Goal: Task Accomplishment & Management: Complete application form

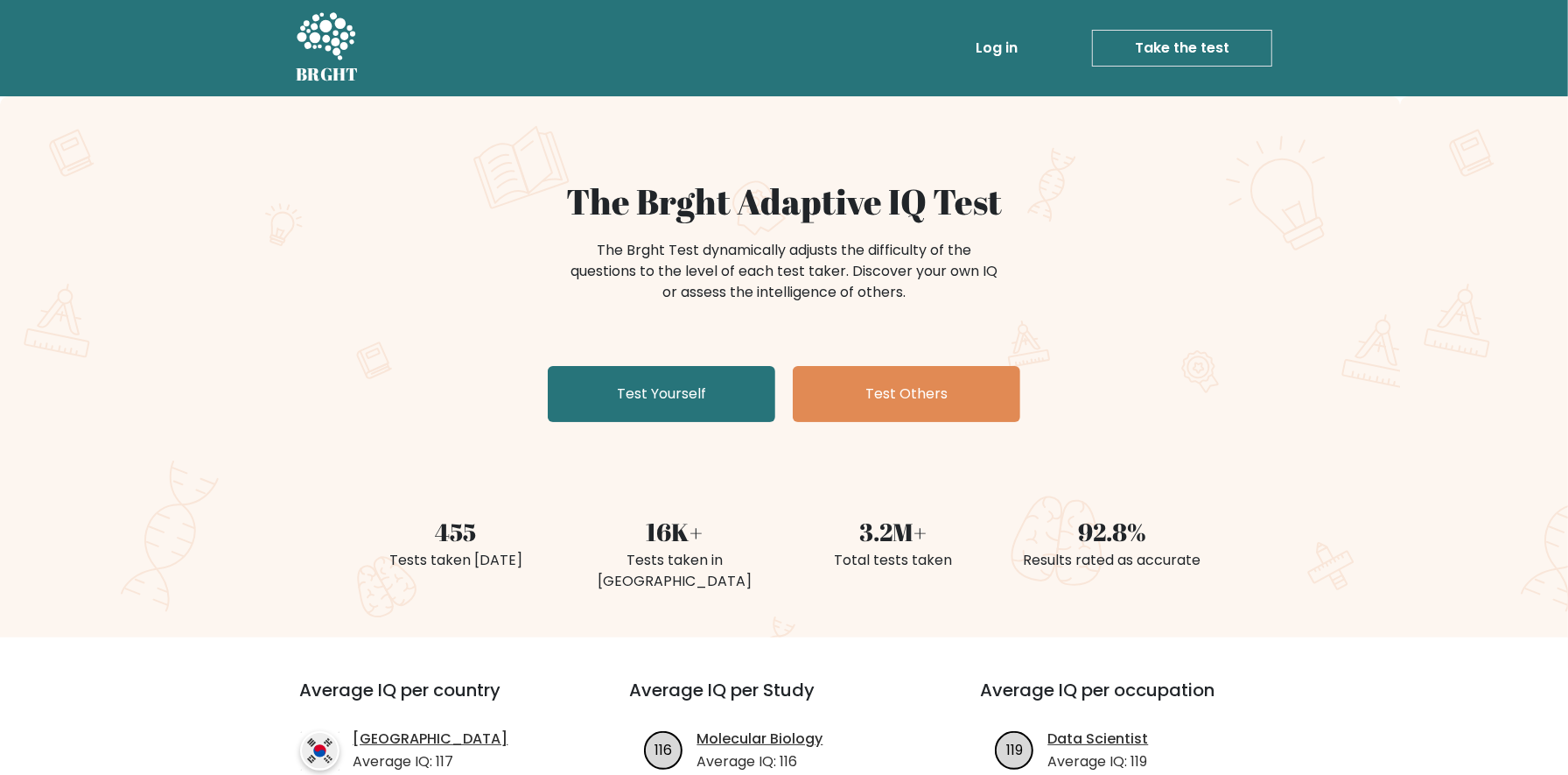
click at [585, 404] on link "Test Yourself" at bounding box center [662, 393] width 228 height 56
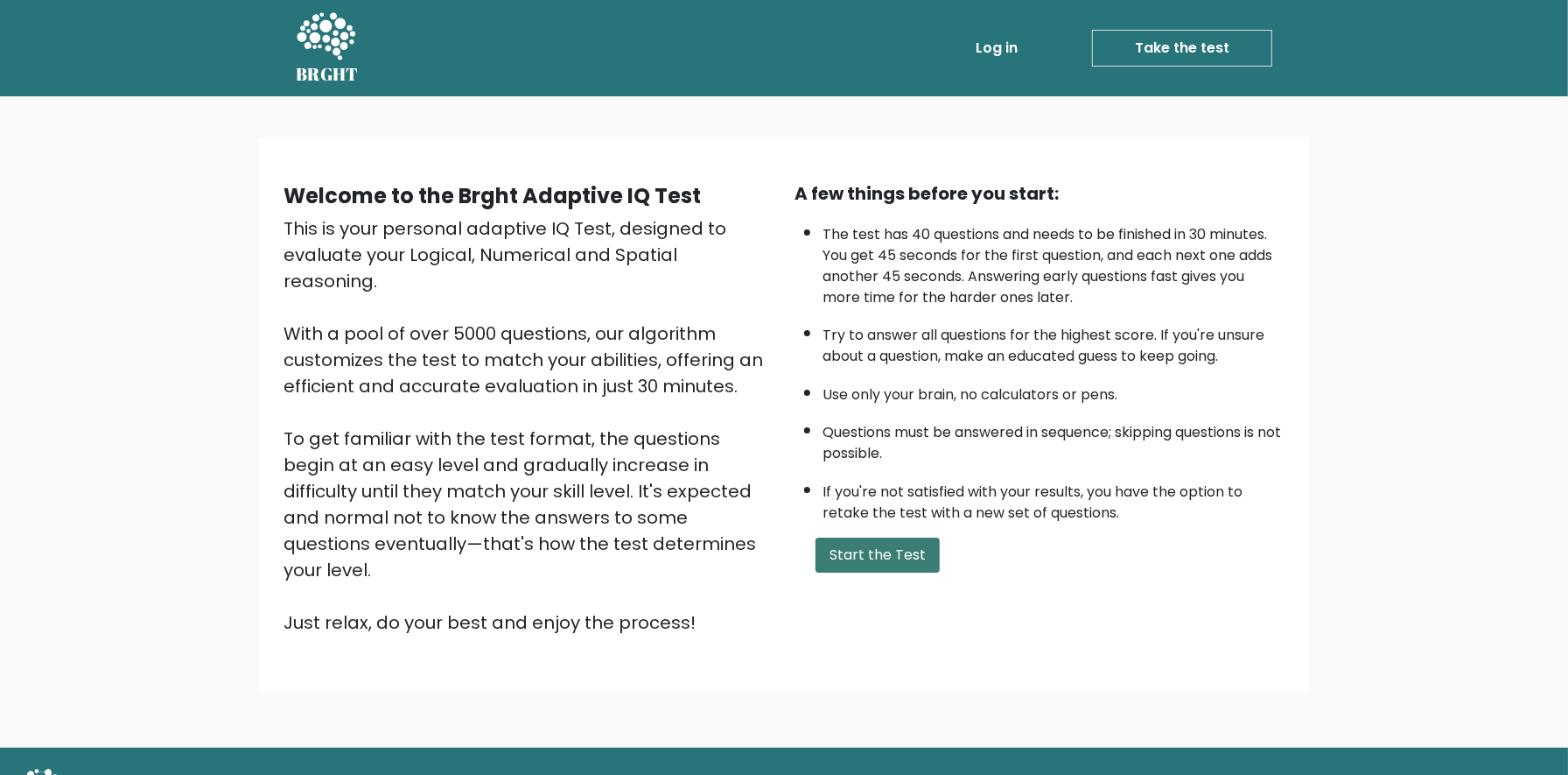
click at [883, 561] on button "Start the Test" at bounding box center [877, 554] width 125 height 35
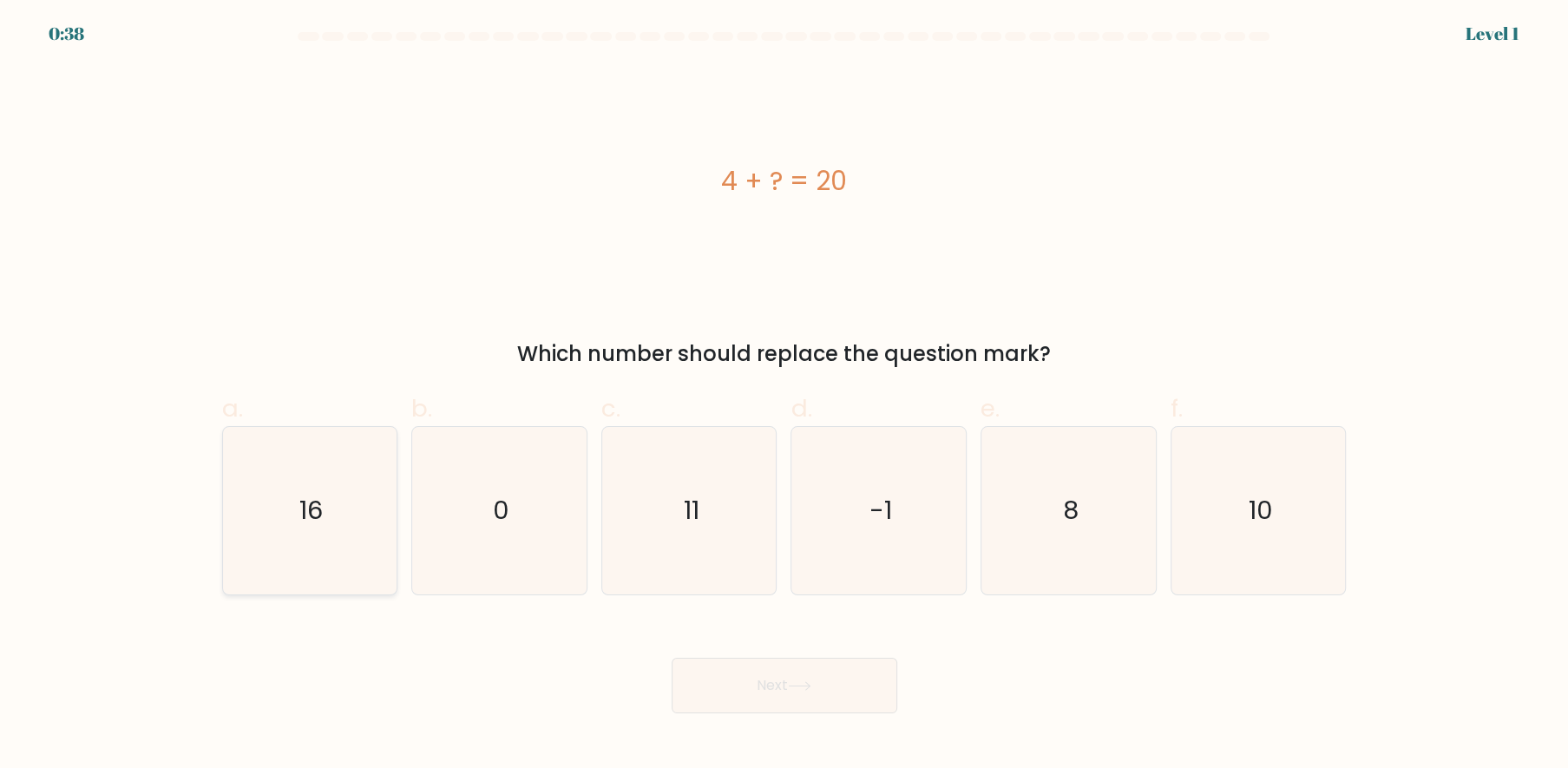
click at [285, 513] on icon "16" at bounding box center [309, 510] width 167 height 167
click at [785, 396] on input "a. 16" at bounding box center [785, 389] width 1 height 11
radio input "true"
click at [334, 513] on icon "16" at bounding box center [309, 510] width 165 height 165
click at [785, 396] on input "a. 16" at bounding box center [785, 389] width 1 height 11
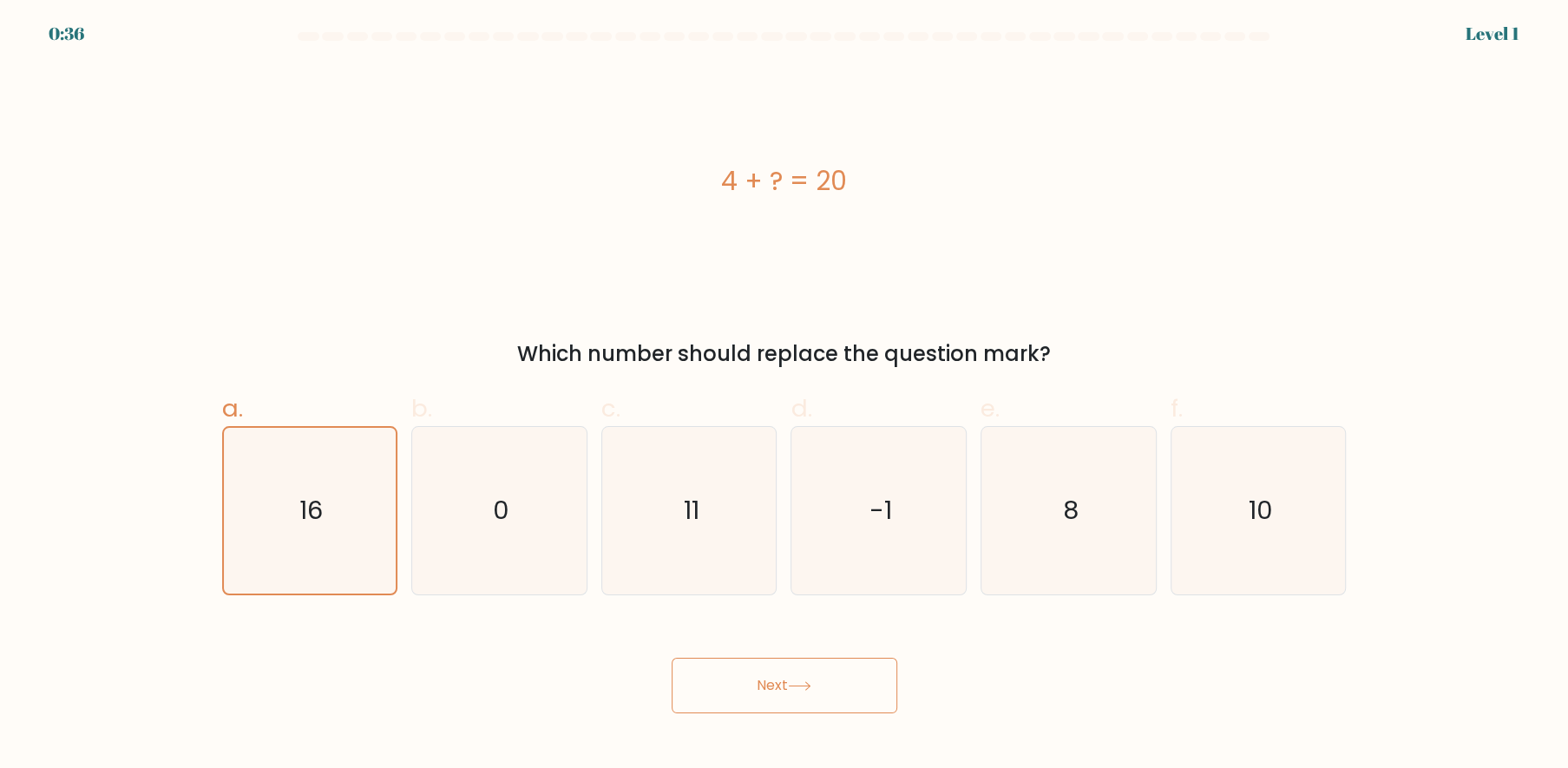
click at [777, 671] on button "Next" at bounding box center [785, 686] width 226 height 55
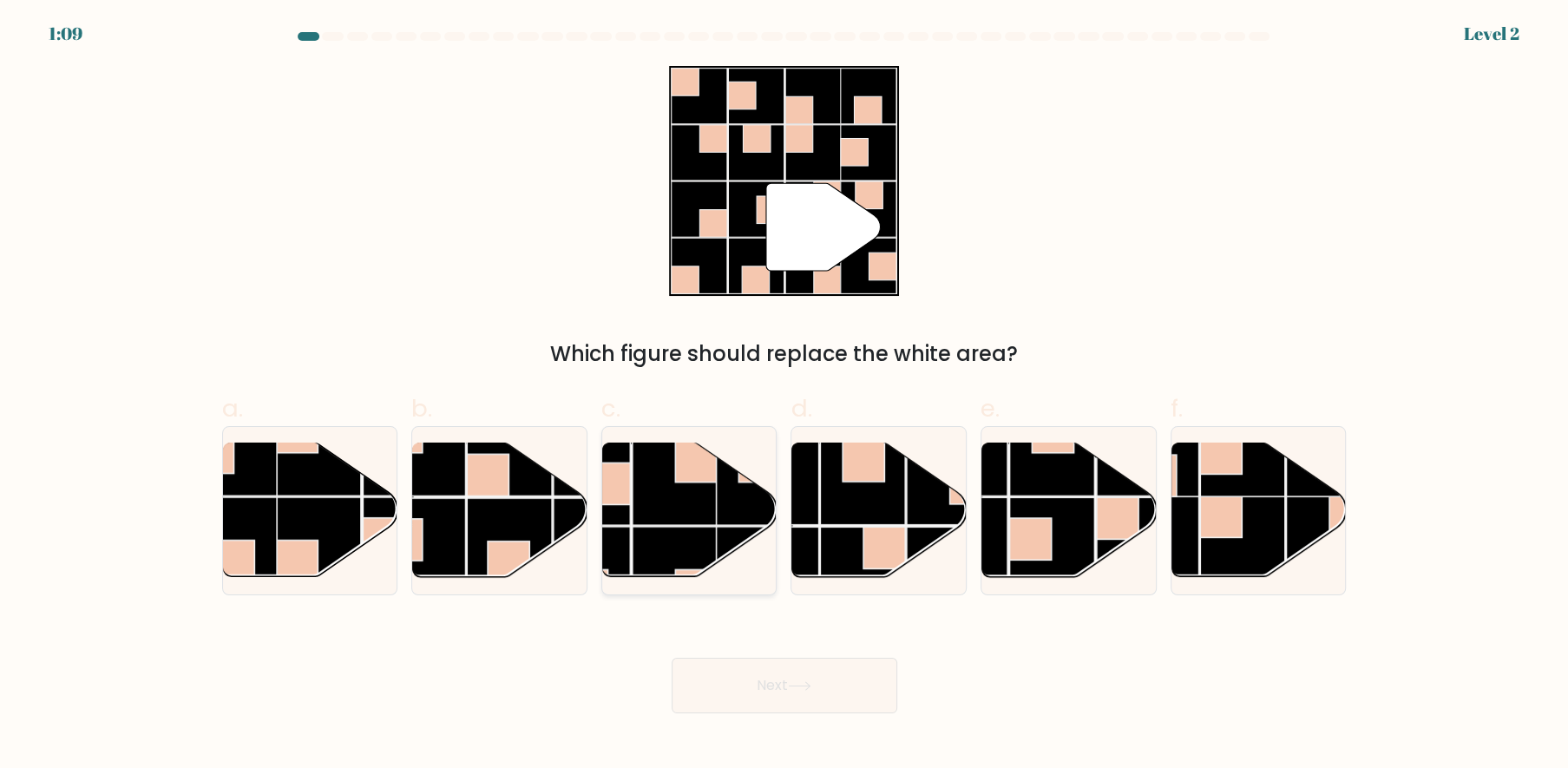
click at [703, 481] on rect at bounding box center [696, 461] width 42 height 42
click at [785, 396] on input "c." at bounding box center [785, 389] width 1 height 11
radio input "true"
click at [882, 687] on button "Next" at bounding box center [785, 686] width 226 height 55
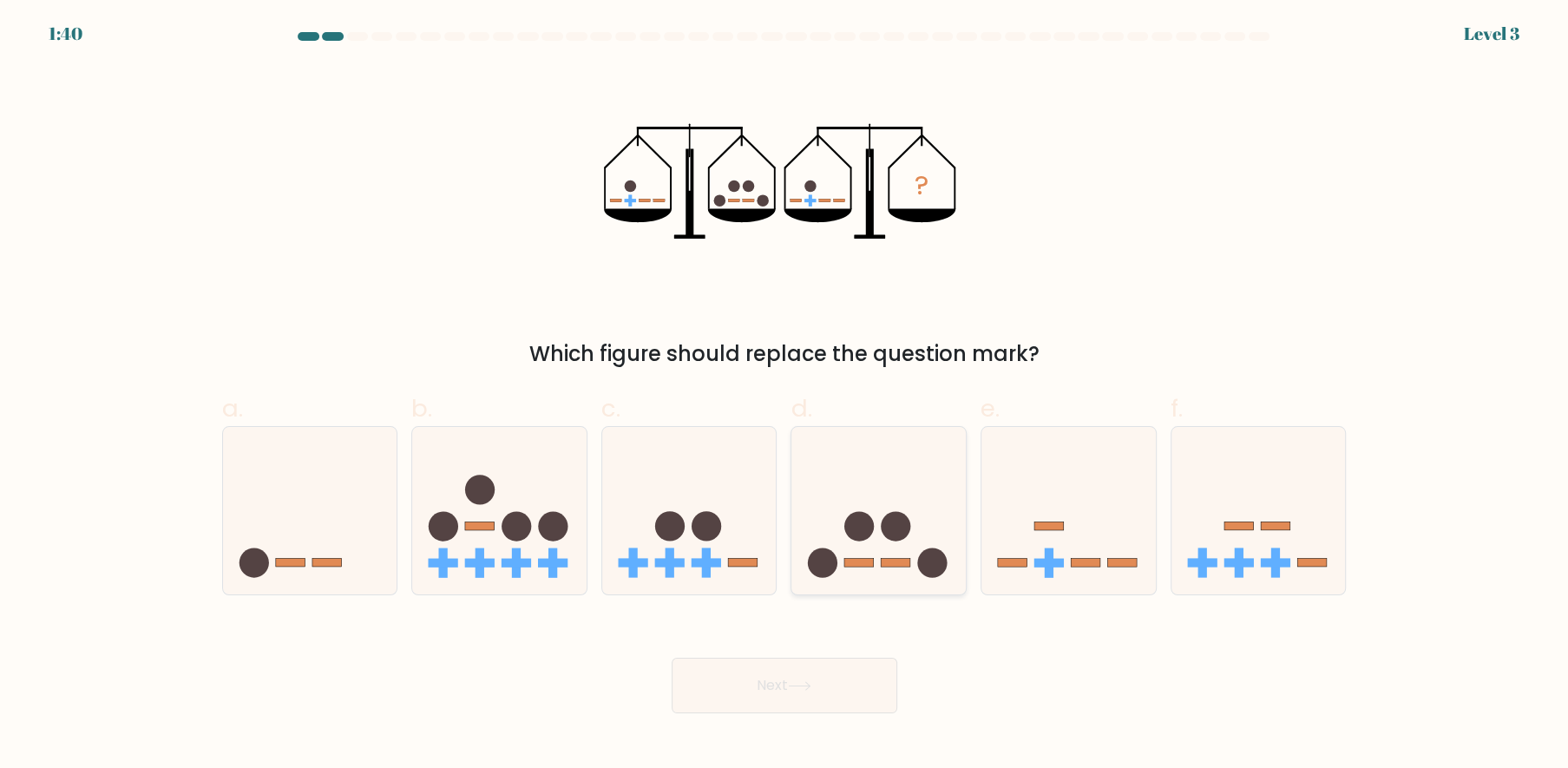
click at [874, 576] on icon at bounding box center [879, 511] width 174 height 144
click at [785, 396] on input "d." at bounding box center [785, 389] width 1 height 11
radio input "true"
click at [804, 663] on button "Next" at bounding box center [785, 686] width 226 height 55
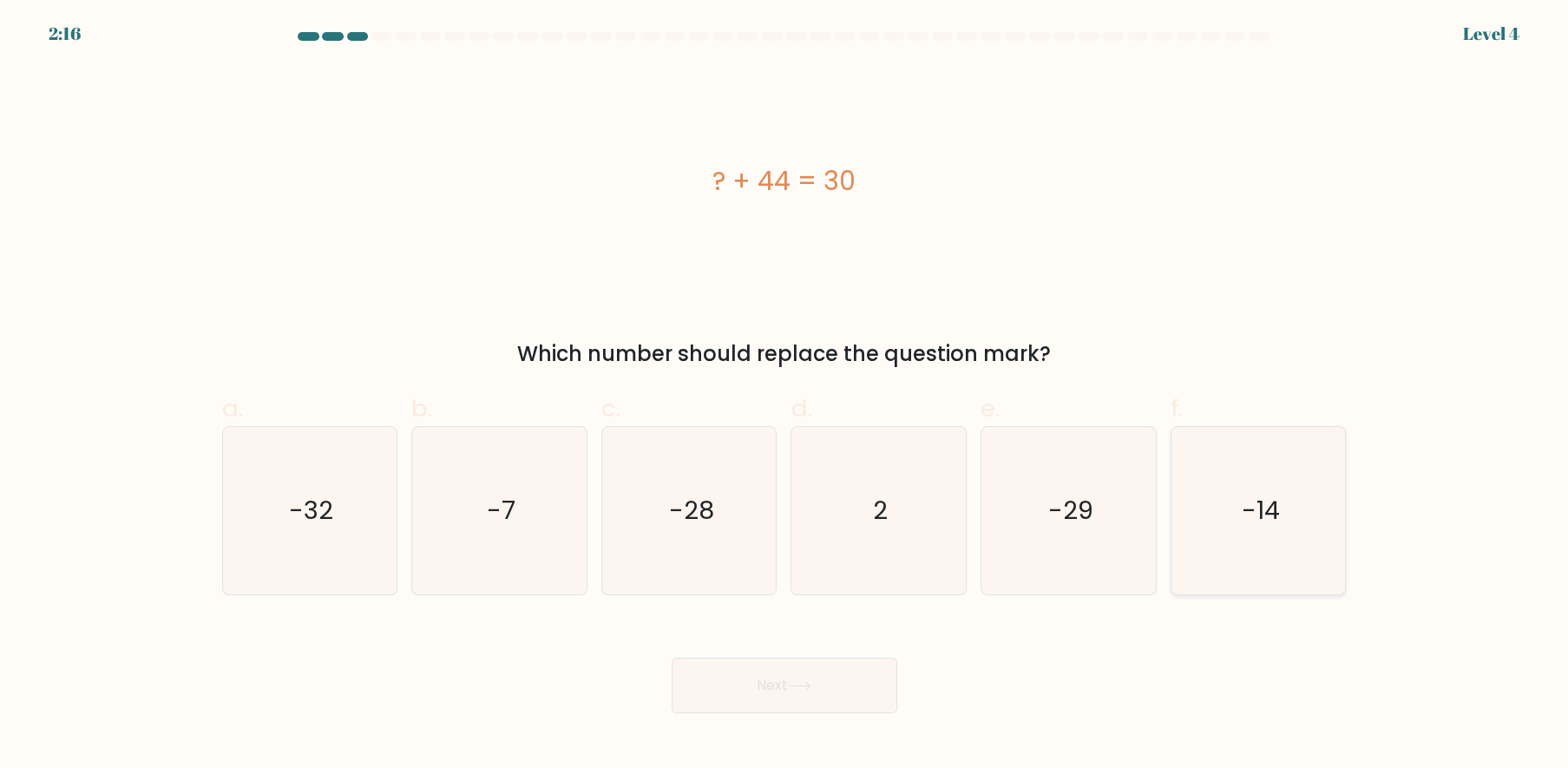
click at [1281, 529] on icon "-14" at bounding box center [1258, 510] width 167 height 167
click at [785, 396] on input "f. -14" at bounding box center [785, 389] width 1 height 11
radio input "true"
click at [806, 665] on button "Next" at bounding box center [785, 686] width 226 height 55
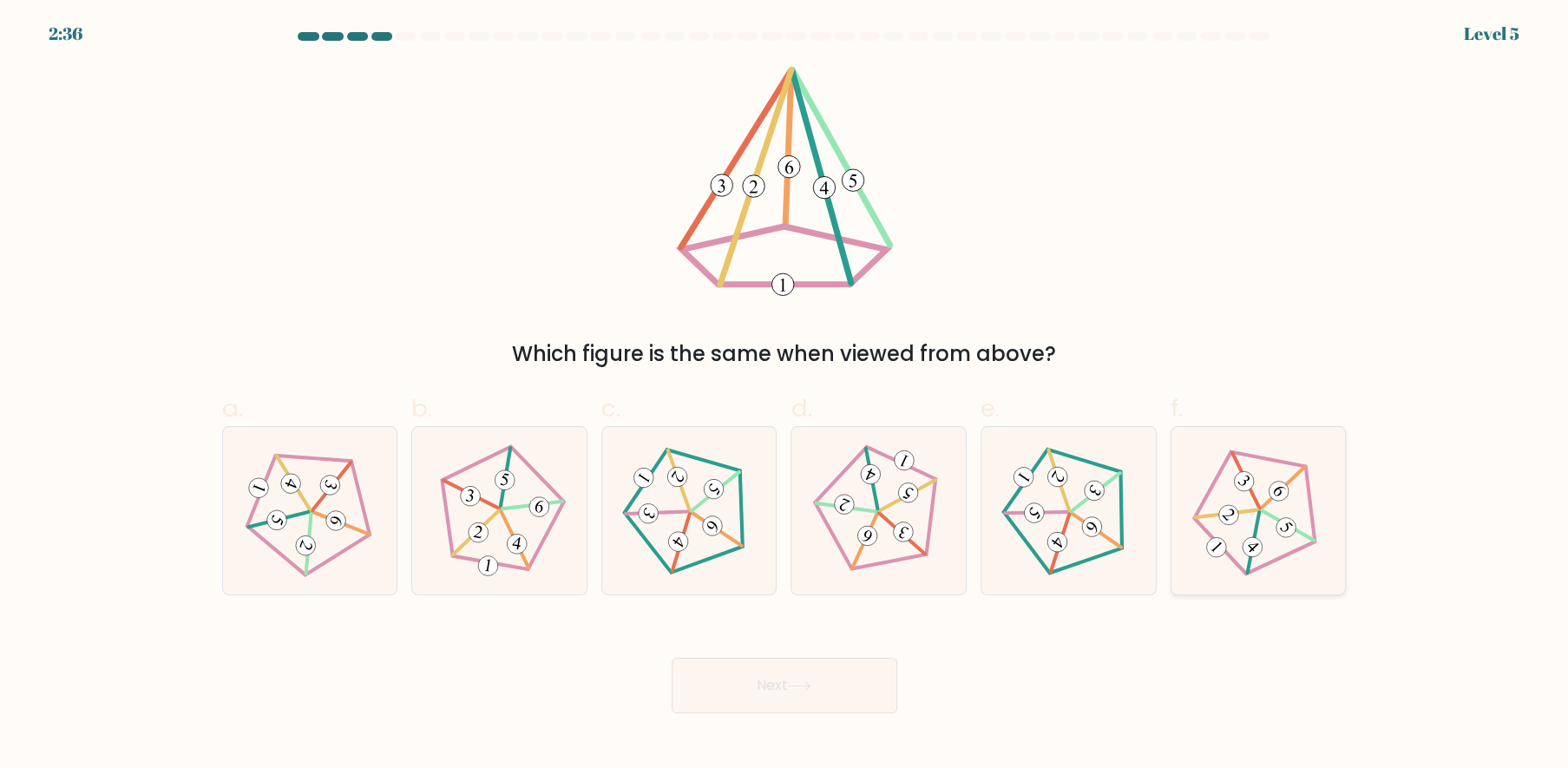
click at [1274, 532] on icon at bounding box center [1258, 510] width 134 height 134
click at [785, 396] on input "f." at bounding box center [785, 389] width 1 height 11
radio input "true"
click at [770, 687] on button "Next" at bounding box center [785, 686] width 226 height 55
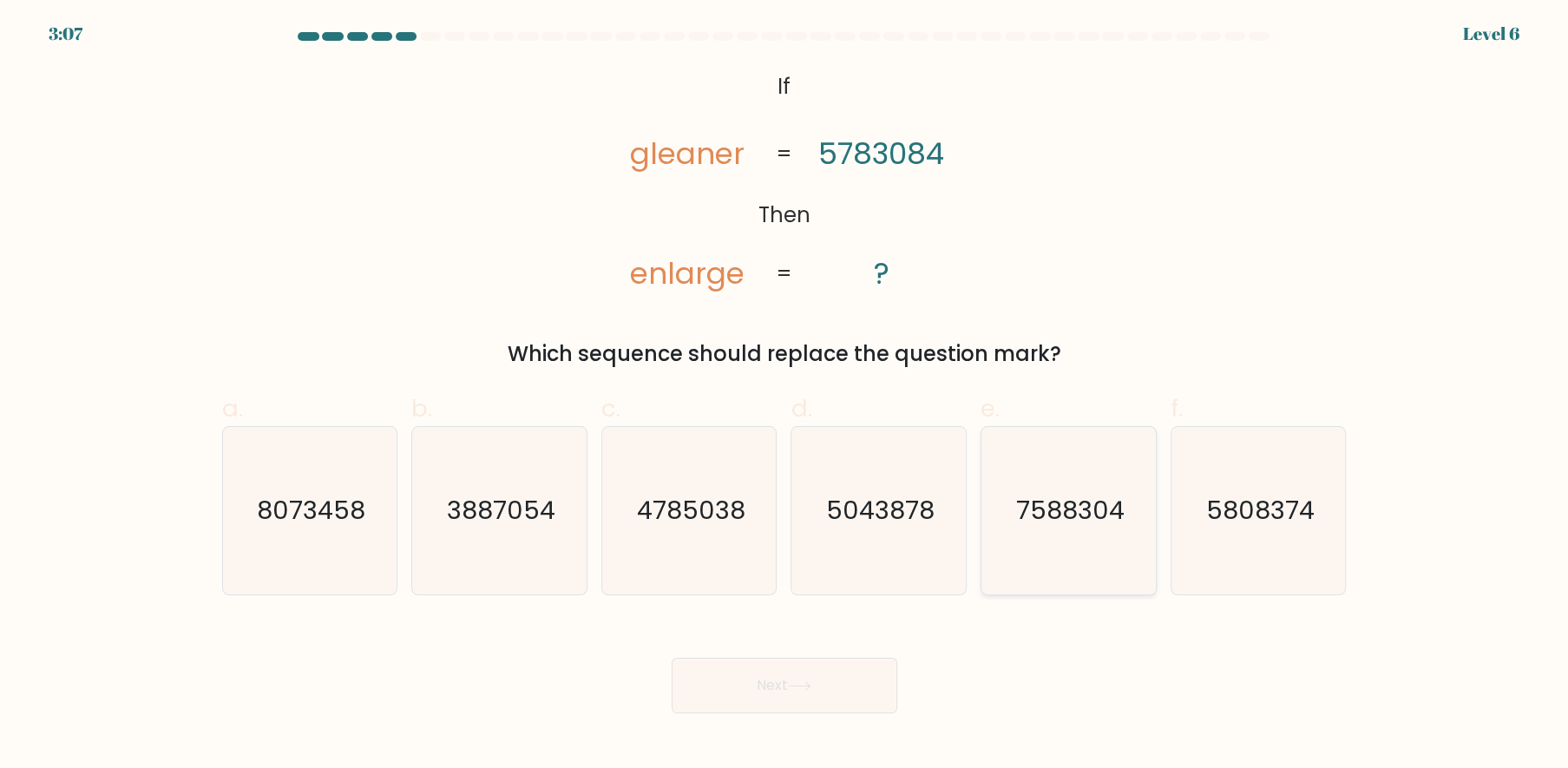
click at [1072, 554] on icon "7588304" at bounding box center [1068, 510] width 167 height 167
click at [785, 396] on input "e. 7588304" at bounding box center [785, 389] width 1 height 11
radio input "true"
click at [876, 680] on button "Next" at bounding box center [785, 686] width 226 height 55
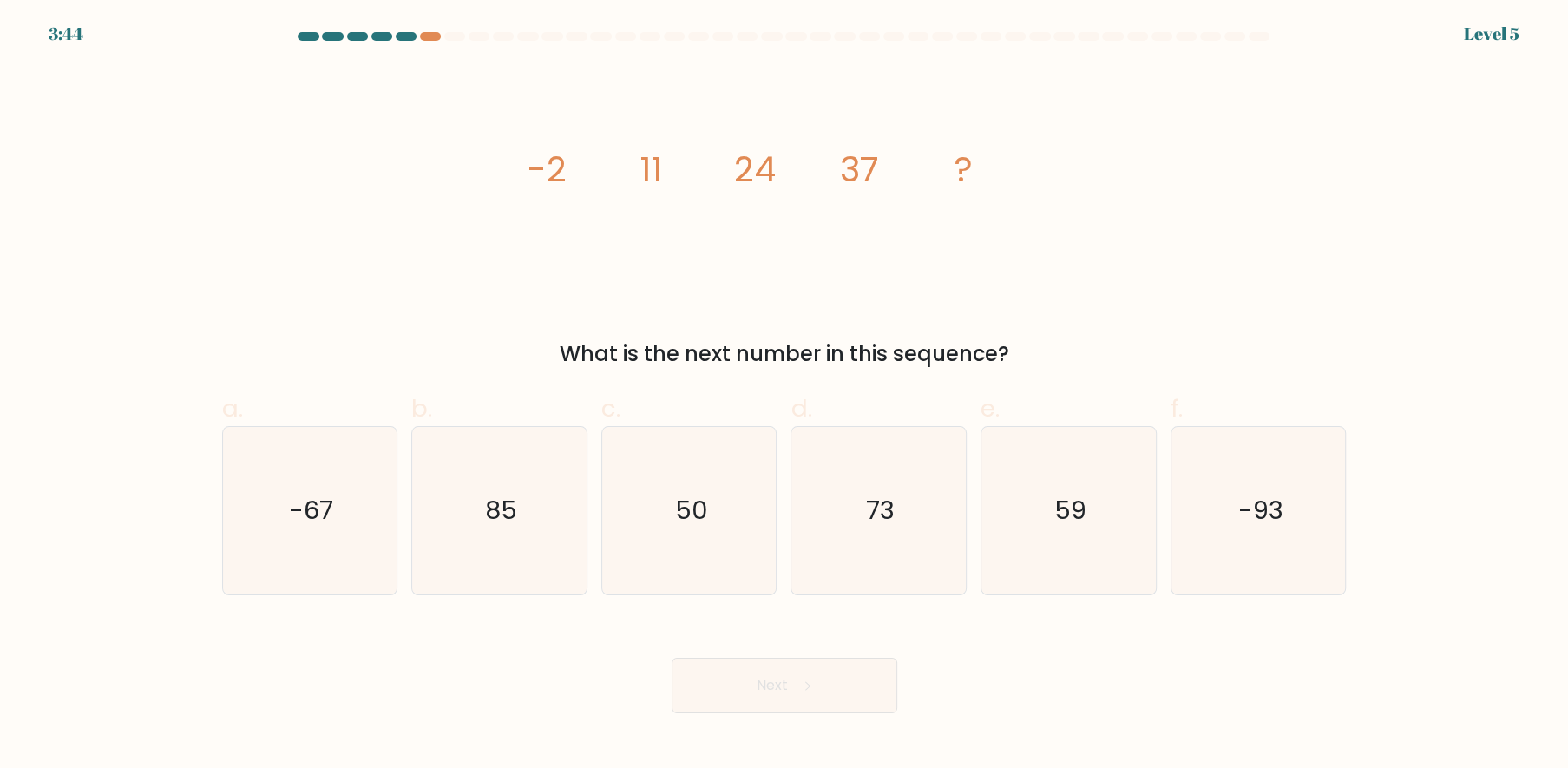
drag, startPoint x: 1093, startPoint y: 542, endPoint x: 955, endPoint y: 649, distance: 174.6
click at [1086, 545] on icon "59" at bounding box center [1068, 510] width 167 height 167
click at [785, 396] on input "e. 59" at bounding box center [785, 389] width 1 height 11
radio input "true"
click at [822, 687] on button "Next" at bounding box center [785, 686] width 226 height 55
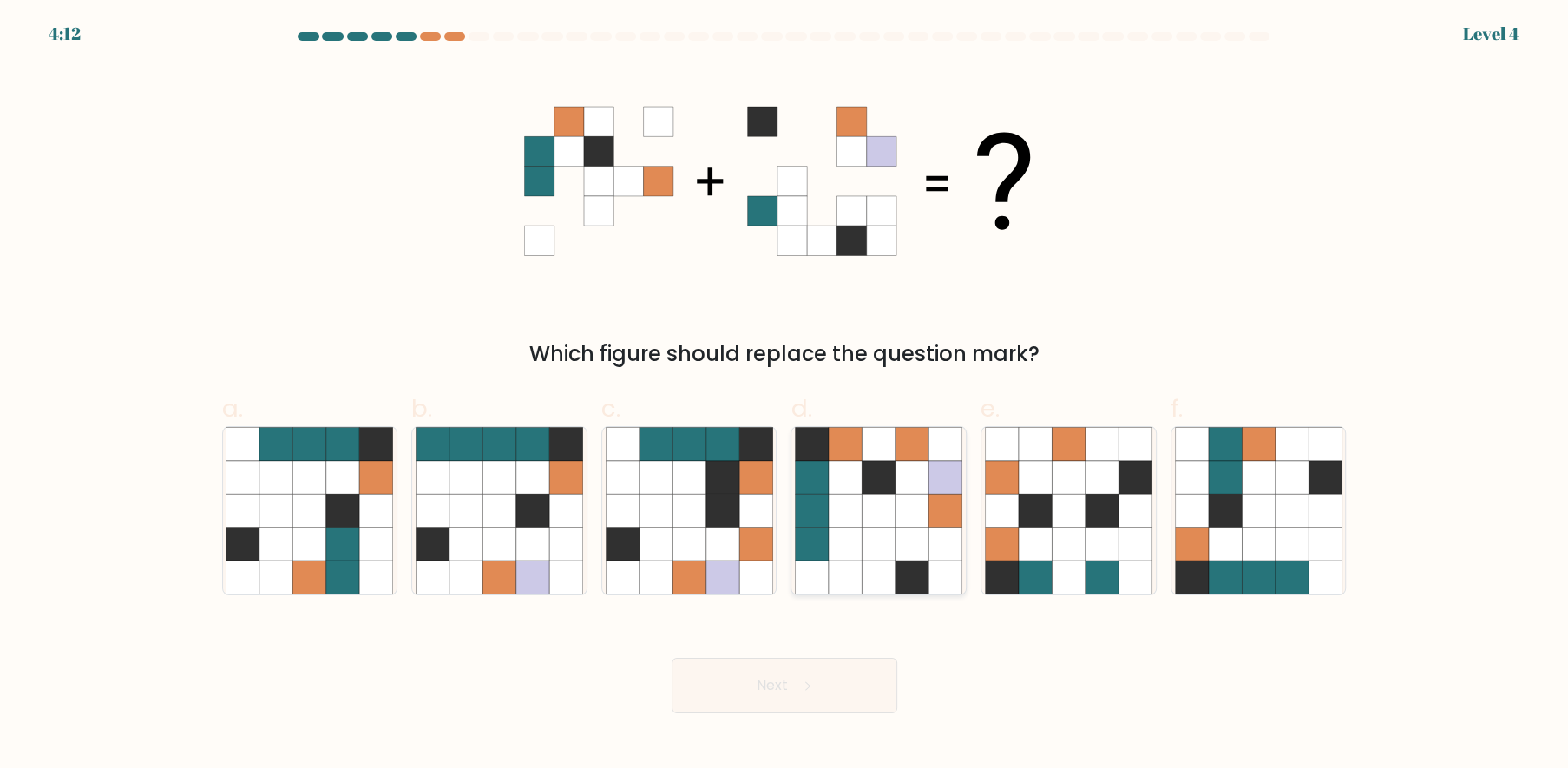
click at [935, 534] on icon at bounding box center [944, 543] width 33 height 33
click at [785, 396] on input "d." at bounding box center [785, 389] width 1 height 11
radio input "true"
click at [833, 678] on button "Next" at bounding box center [785, 686] width 226 height 55
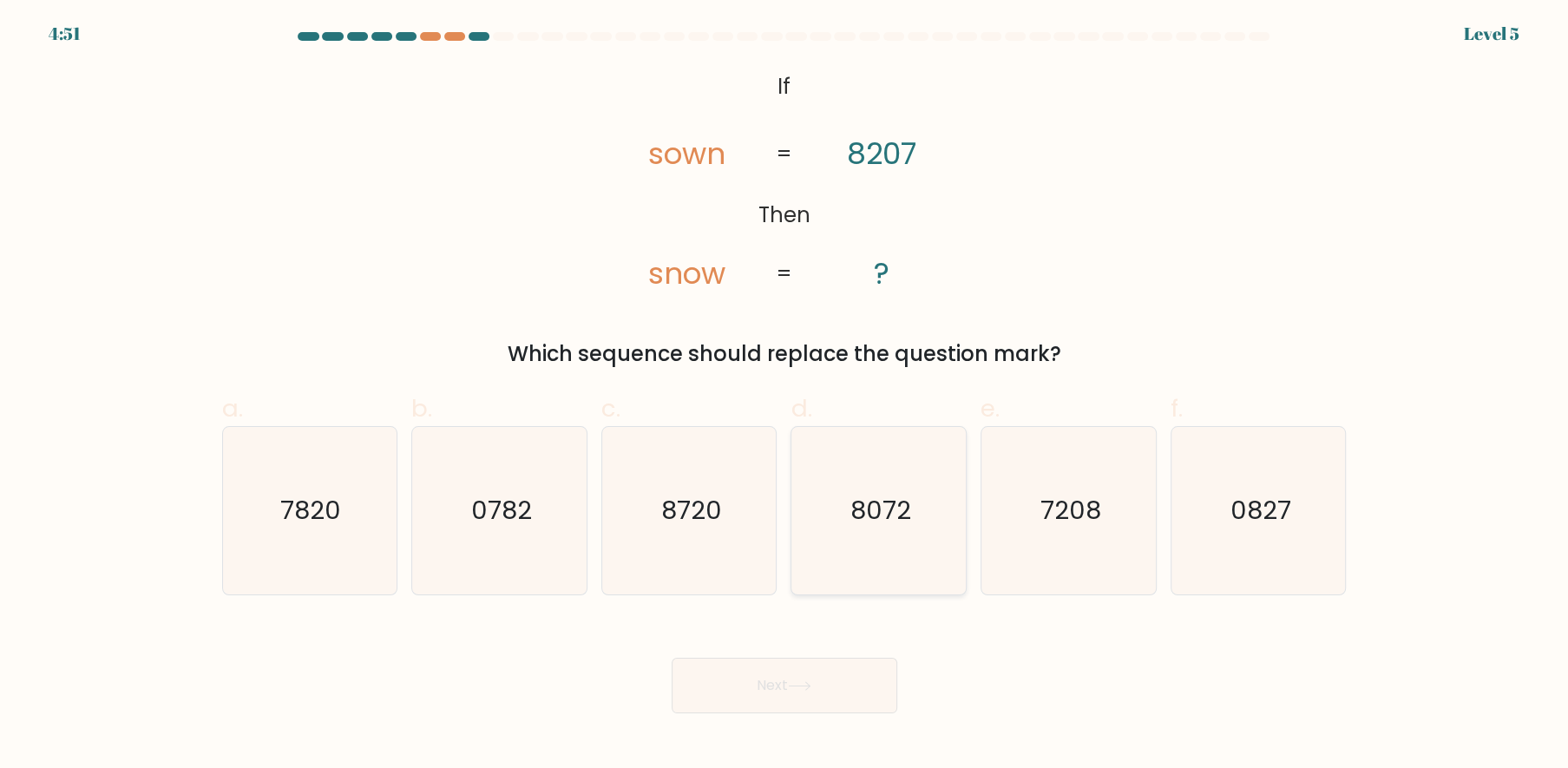
click at [905, 571] on icon "8072" at bounding box center [878, 510] width 167 height 167
click at [785, 396] on input "d. 8072" at bounding box center [785, 389] width 1 height 11
radio input "true"
click at [1241, 529] on icon "0827" at bounding box center [1258, 510] width 167 height 167
click at [785, 396] on input "f. 0827" at bounding box center [785, 389] width 1 height 11
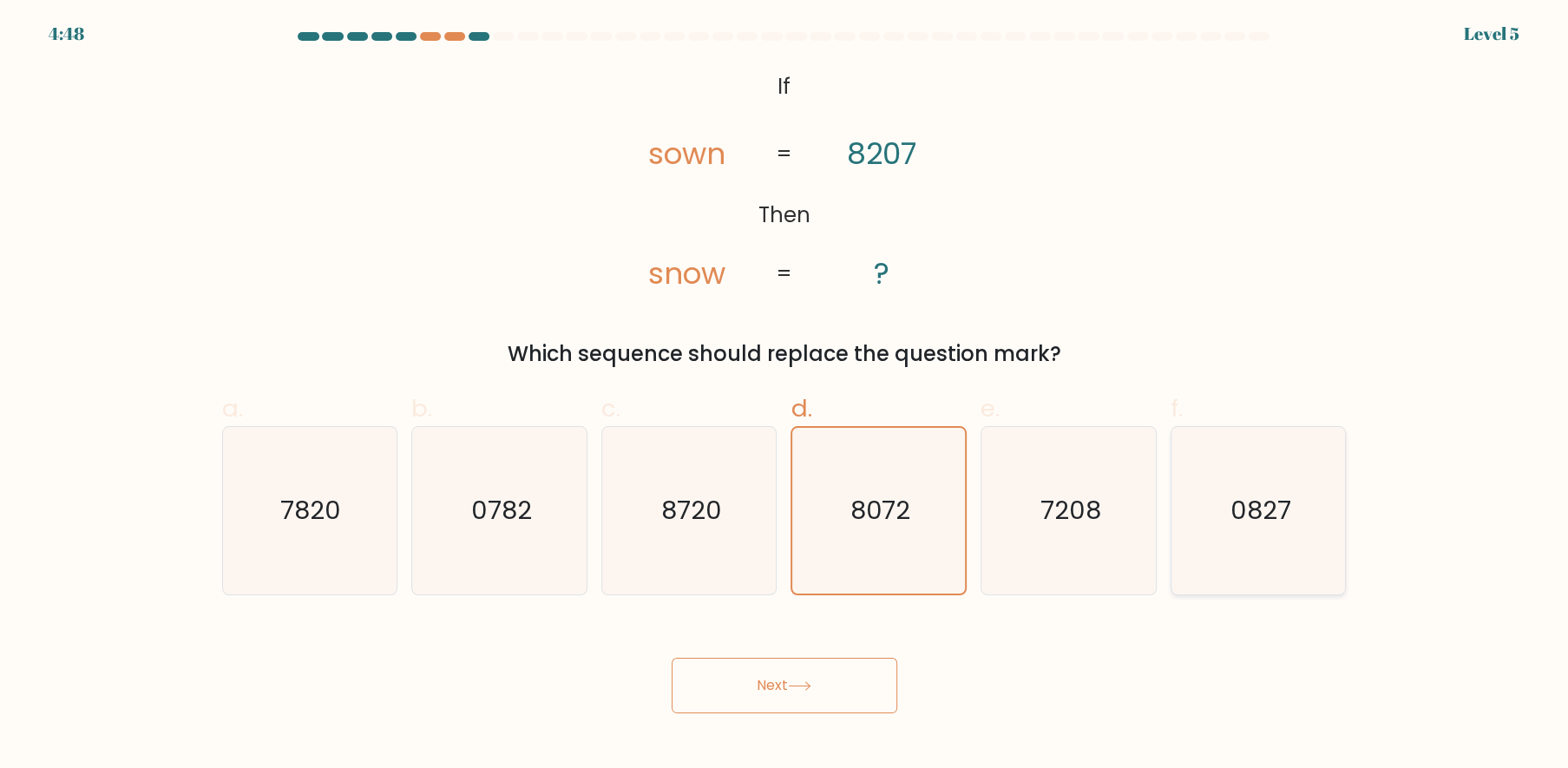
radio input "true"
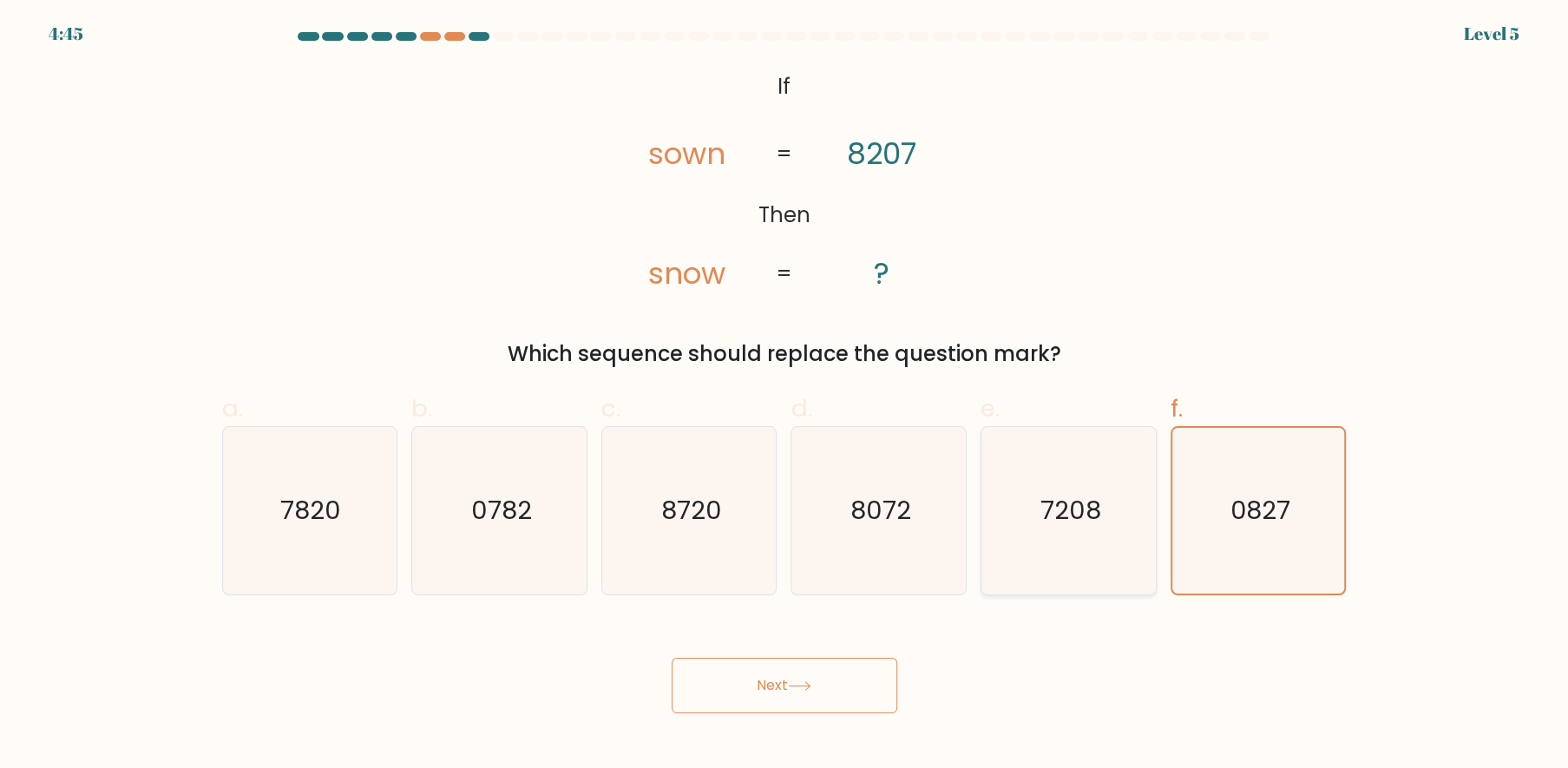
click at [1018, 544] on icon "7208" at bounding box center [1068, 510] width 167 height 167
click at [785, 396] on input "e. 7208" at bounding box center [785, 389] width 1 height 11
radio input "true"
click at [822, 665] on button "Next" at bounding box center [785, 686] width 226 height 55
